Goal: Information Seeking & Learning: Learn about a topic

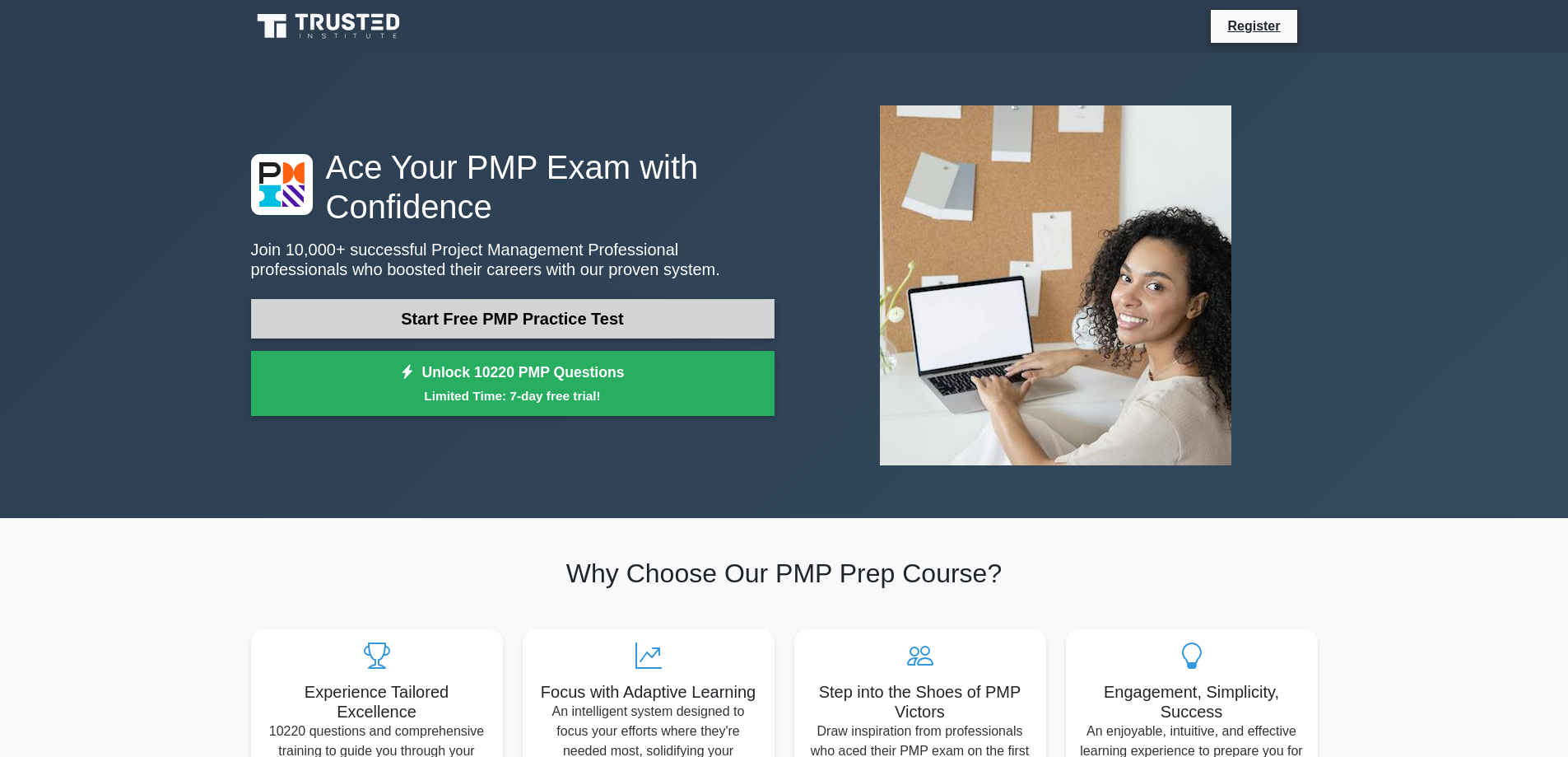
click at [531, 333] on link "Start Free PMP Practice Test" at bounding box center [512, 319] width 523 height 40
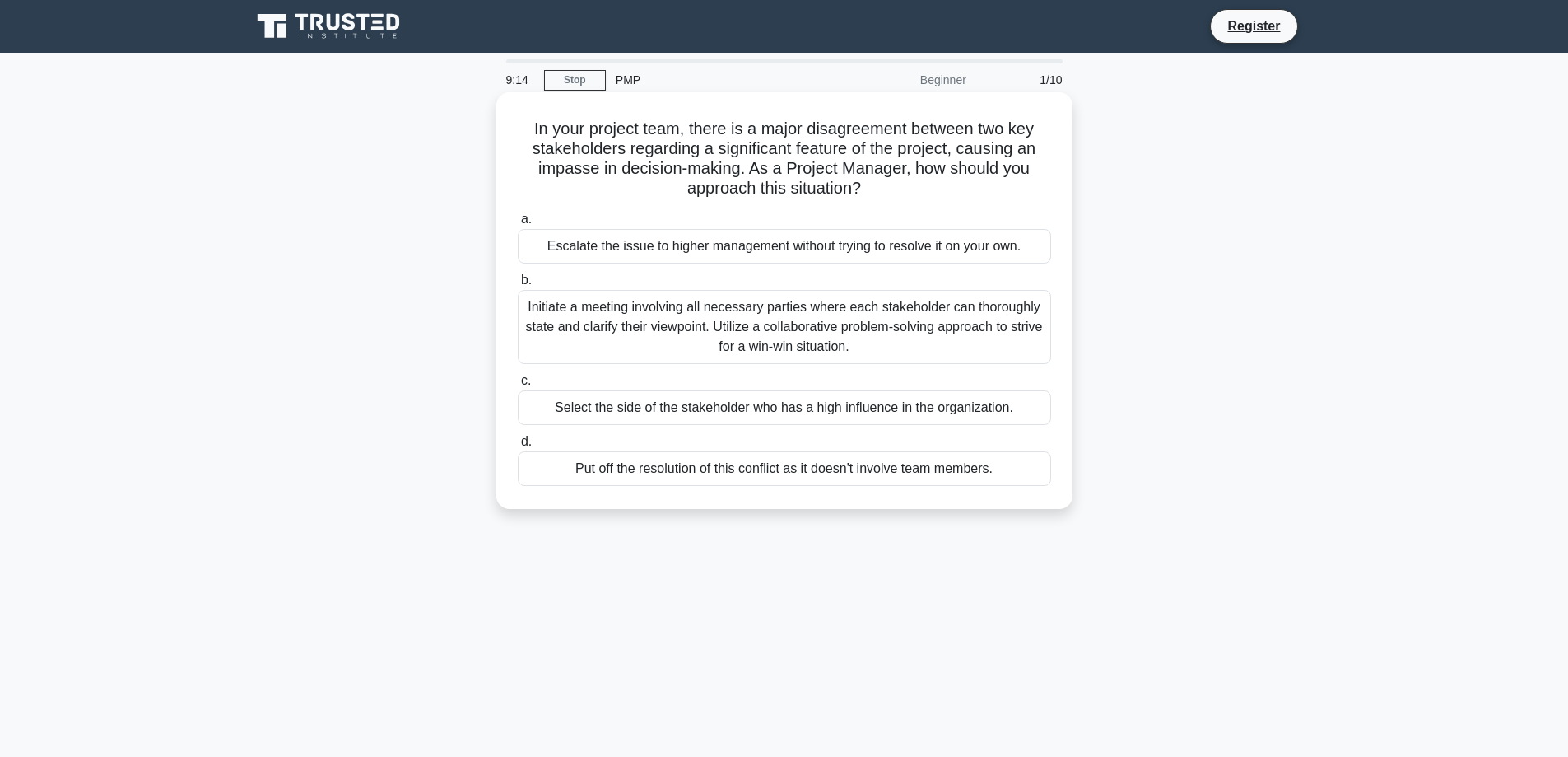
click at [859, 315] on div "Initiate a meeting involving all necessary parties where each stakeholder can t…" at bounding box center [784, 327] width 533 height 74
click at [517, 286] on input "b. Initiate a meeting involving all necessary parties where each stakeholder ca…" at bounding box center [517, 280] width 0 height 11
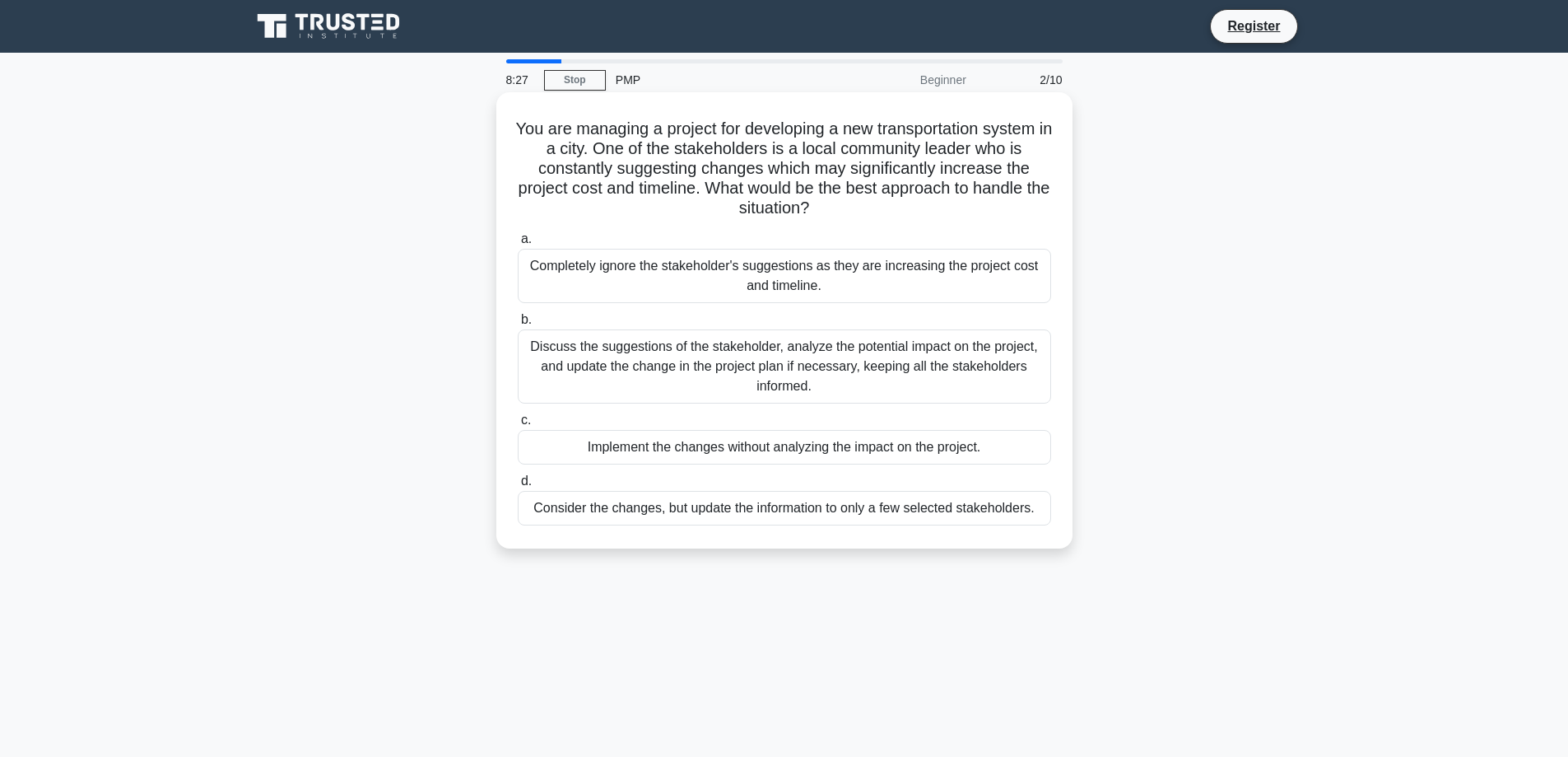
click at [838, 378] on div "Discuss the suggestions of the stakeholder, analyze the potential impact on the…" at bounding box center [784, 367] width 533 height 74
click at [517, 325] on input "b. Discuss the suggestions of the stakeholder, analyze the potential impact on …" at bounding box center [517, 319] width 0 height 11
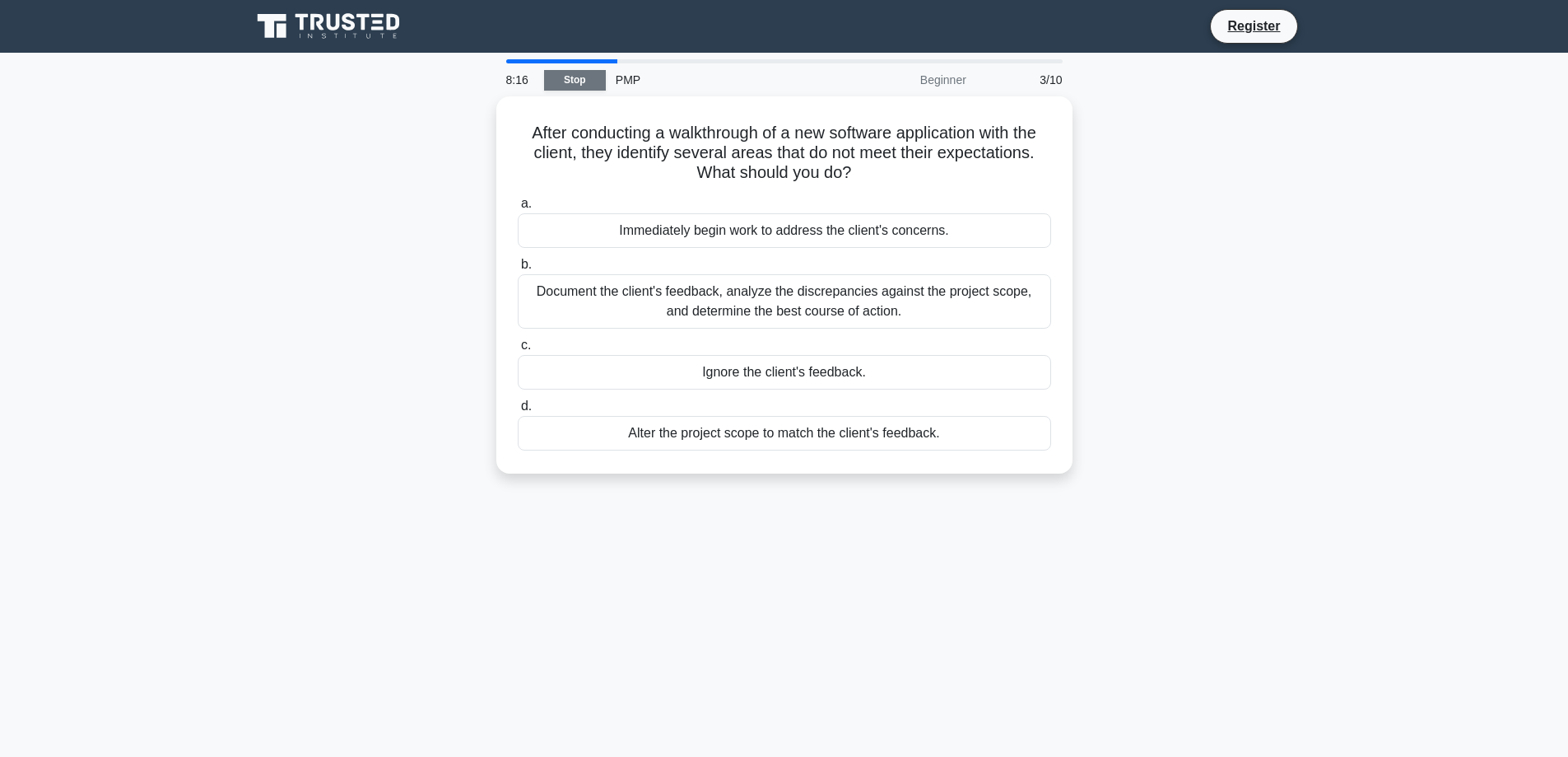
click at [566, 84] on link "Stop" at bounding box center [575, 80] width 62 height 20
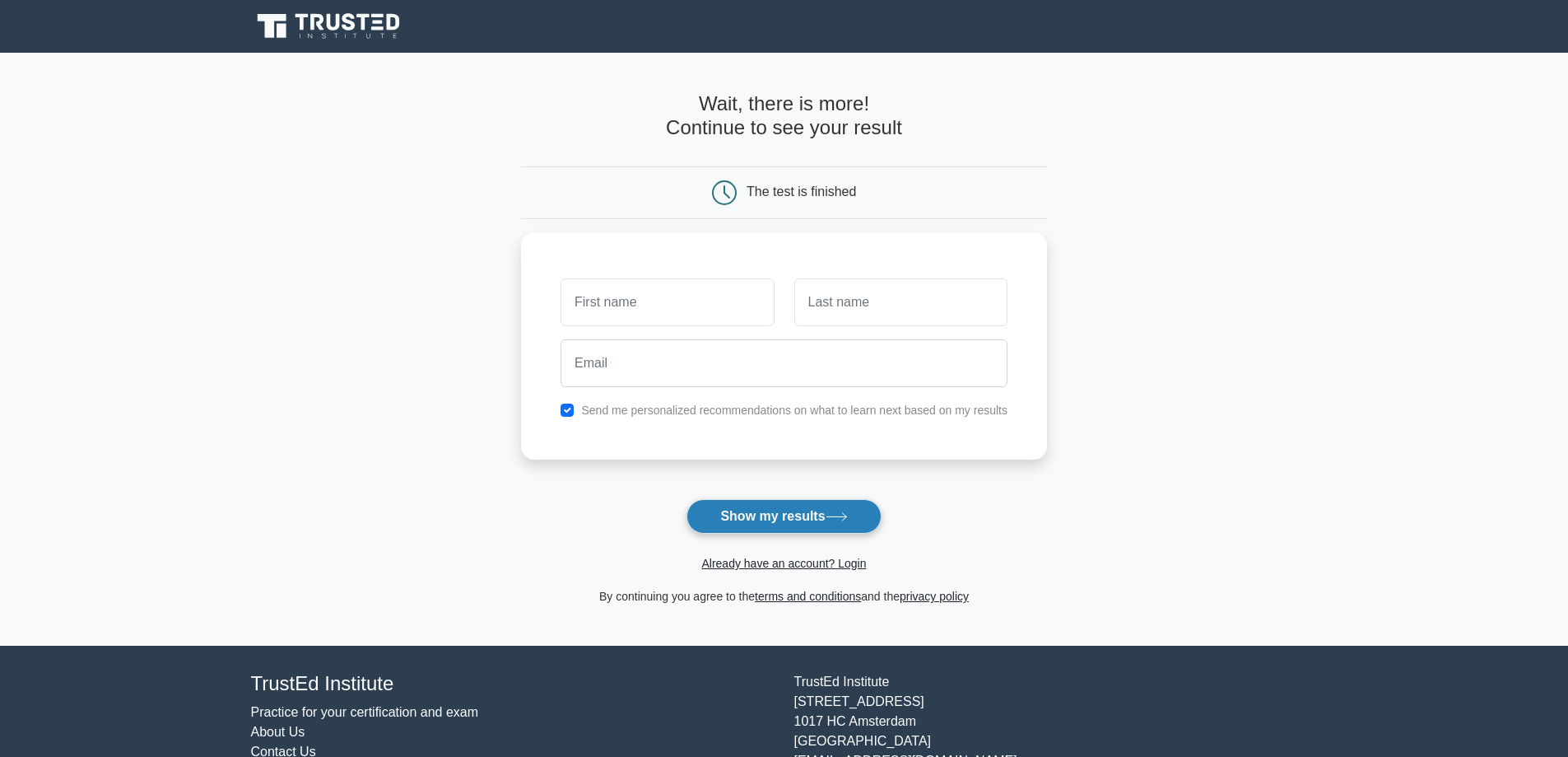
click at [781, 513] on button "Show my results" at bounding box center [784, 516] width 195 height 35
click at [693, 331] on div at bounding box center [784, 359] width 467 height 61
